Goal: Entertainment & Leisure: Consume media (video, audio)

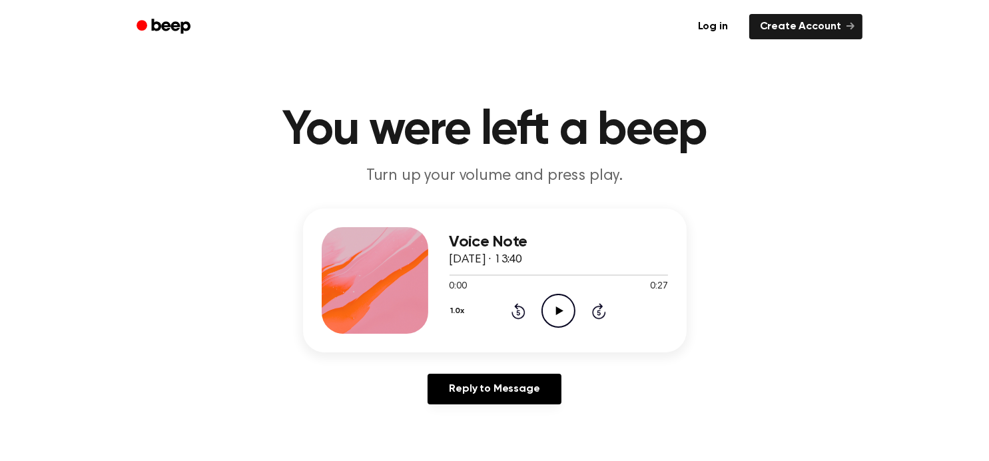
click at [542, 316] on icon "Play Audio" at bounding box center [559, 311] width 34 height 34
click at [553, 309] on icon "Play Audio" at bounding box center [559, 311] width 34 height 34
click at [564, 307] on icon "Play Audio" at bounding box center [559, 311] width 34 height 34
